Goal: Task Accomplishment & Management: Manage account settings

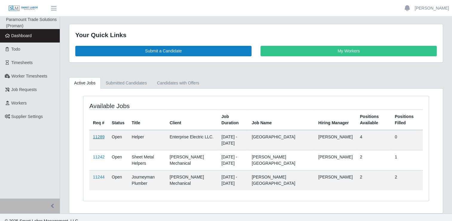
click at [99, 137] on link "11289" at bounding box center [99, 136] width 12 height 5
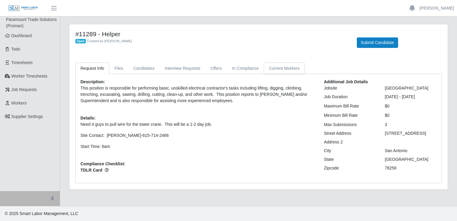
click at [269, 71] on link "Current Workers" at bounding box center [284, 68] width 41 height 12
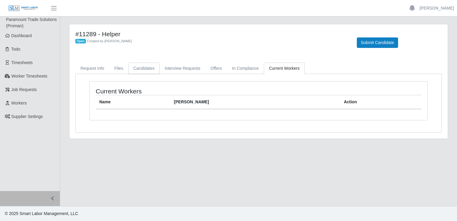
click at [145, 71] on link "Candidates" at bounding box center [143, 68] width 31 height 12
click at [185, 65] on link "Interview Requests" at bounding box center [183, 68] width 46 height 12
click at [212, 65] on link "Offers" at bounding box center [216, 68] width 22 height 12
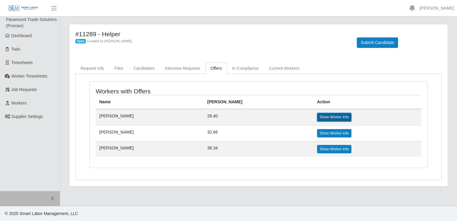
click at [317, 119] on link "Show Worker Info" at bounding box center [334, 117] width 34 height 8
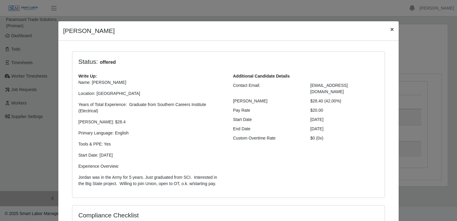
click at [390, 32] on span "×" at bounding box center [392, 29] width 4 height 7
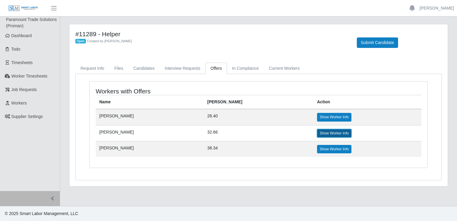
click at [317, 131] on link "Show Worker Info" at bounding box center [334, 133] width 34 height 8
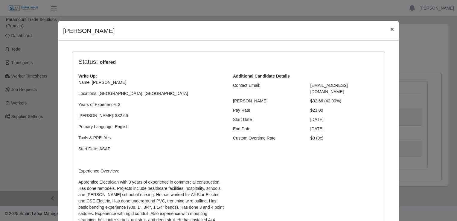
click at [391, 26] on span "×" at bounding box center [392, 29] width 4 height 7
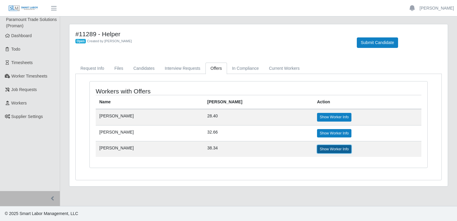
click at [317, 146] on link "Show Worker Info" at bounding box center [334, 149] width 34 height 8
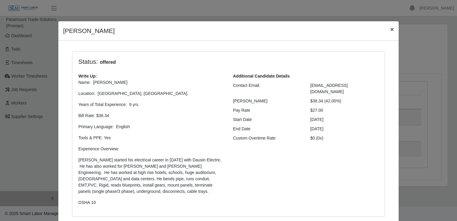
click at [390, 30] on span "×" at bounding box center [392, 29] width 4 height 7
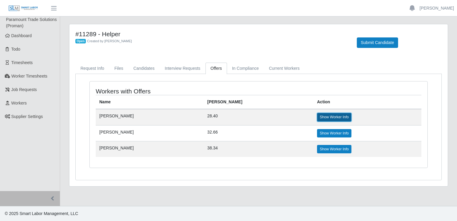
click at [317, 116] on link "Show Worker Info" at bounding box center [334, 117] width 34 height 8
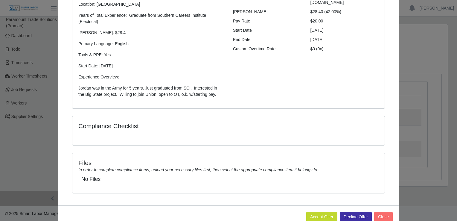
scroll to position [90, 0]
click at [319, 211] on button "Accept Offer" at bounding box center [321, 216] width 31 height 10
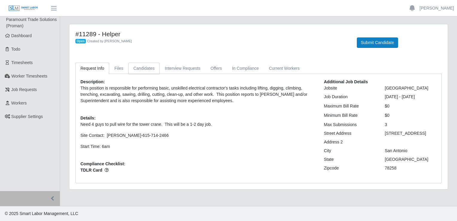
click at [143, 73] on link "Candidates" at bounding box center [143, 68] width 31 height 12
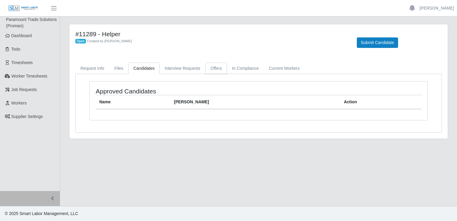
click at [218, 70] on link "Offers" at bounding box center [216, 68] width 22 height 12
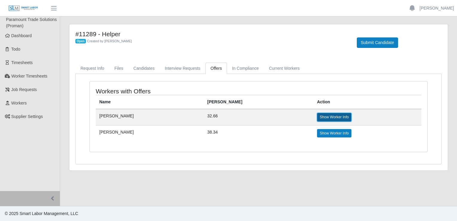
click at [317, 117] on link "Show Worker Info" at bounding box center [334, 117] width 34 height 8
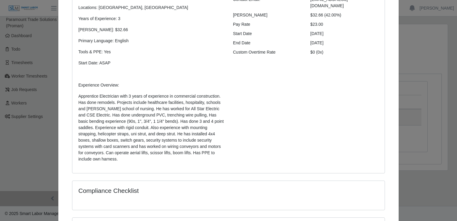
scroll to position [159, 0]
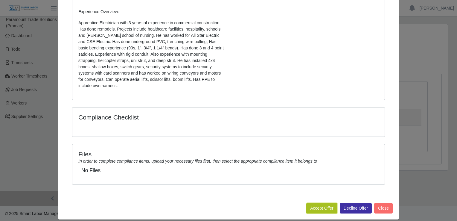
click at [322, 203] on button "Accept Offer" at bounding box center [321, 208] width 31 height 10
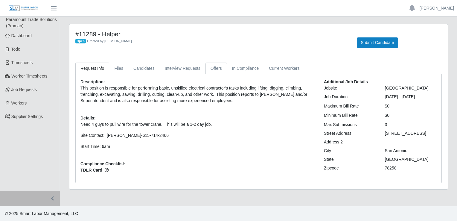
click at [215, 70] on link "Offers" at bounding box center [216, 68] width 22 height 12
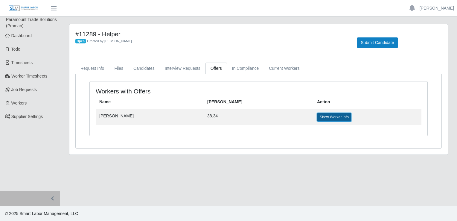
click at [317, 117] on link "Show Worker Info" at bounding box center [334, 117] width 34 height 8
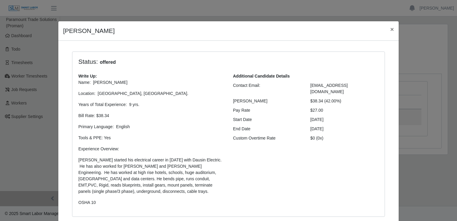
scroll to position [123, 0]
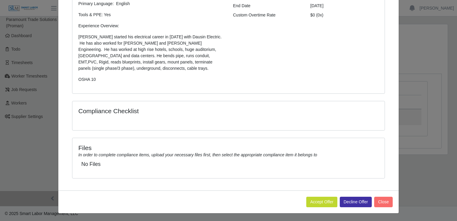
click at [318, 212] on div "Paul Menchaca × Status: offered Write Up: Name: Paul Menchaca Location: San Ant…" at bounding box center [228, 55] width 341 height 315
click at [318, 205] on button "Accept Offer" at bounding box center [321, 201] width 31 height 10
